Goal: Find specific page/section: Find specific page/section

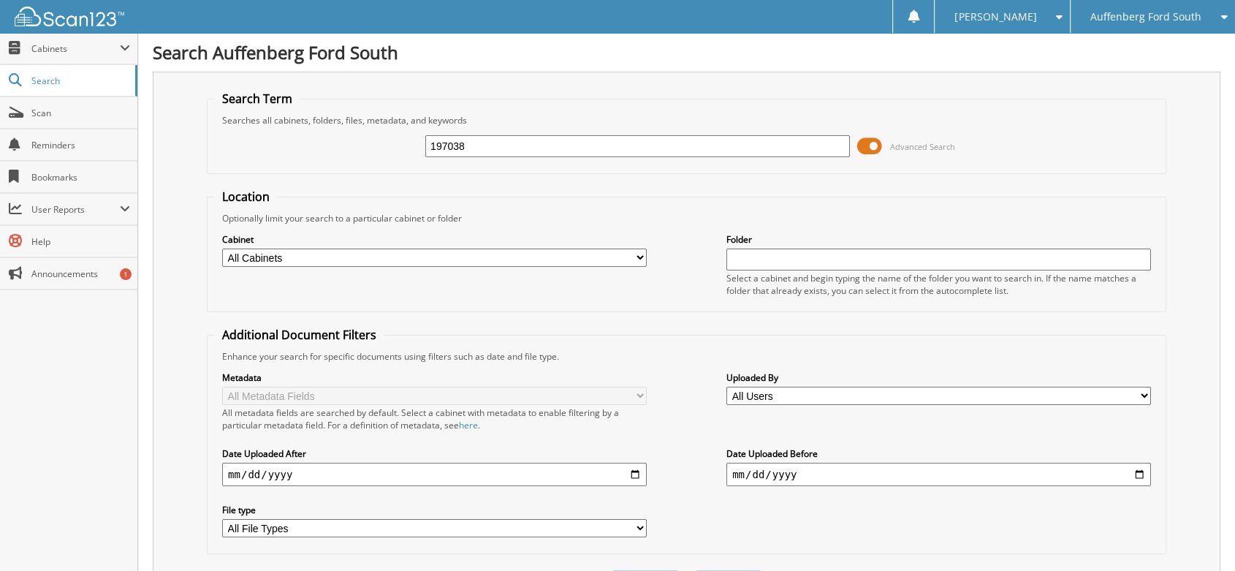
type input "197038"
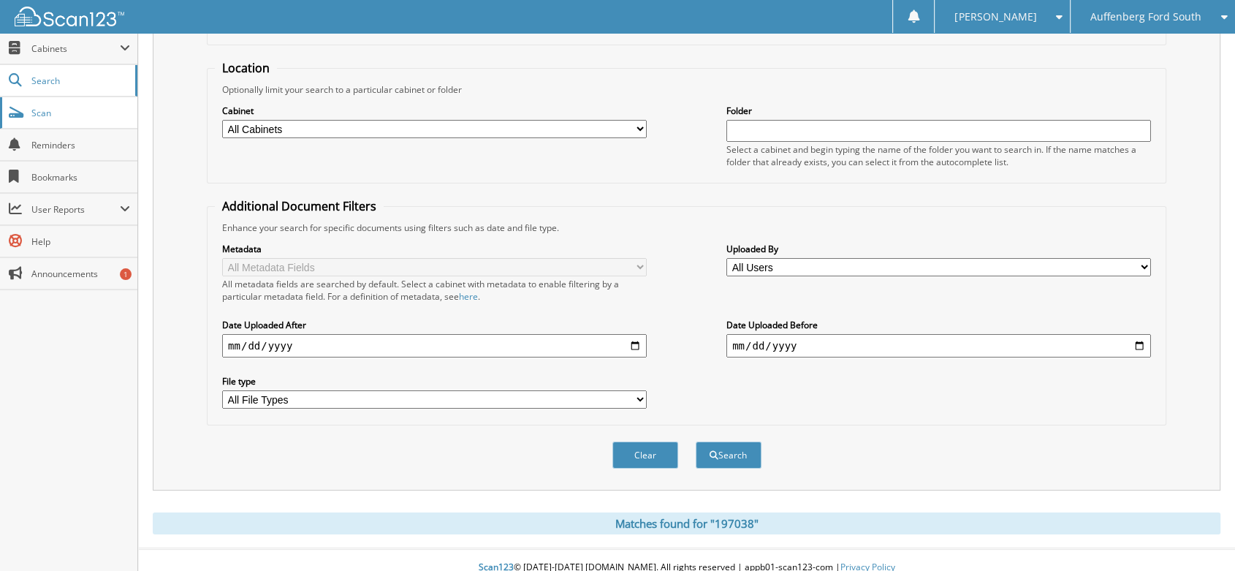
click at [37, 112] on span "Scan" at bounding box center [80, 113] width 99 height 12
